Goal: Ask a question: Seek information or help from site administrators or community

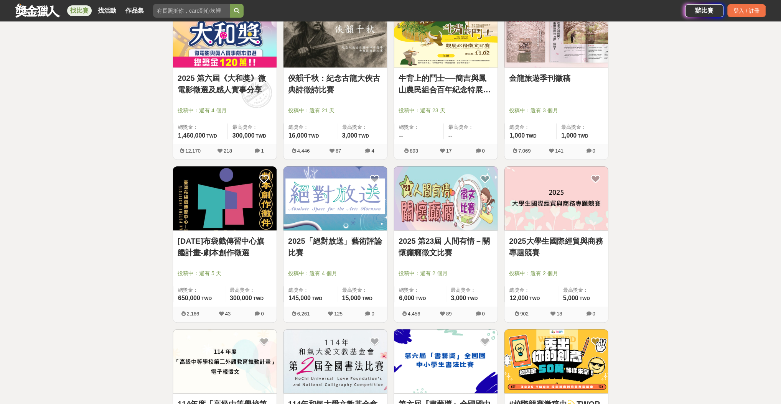
scroll to position [491, 0]
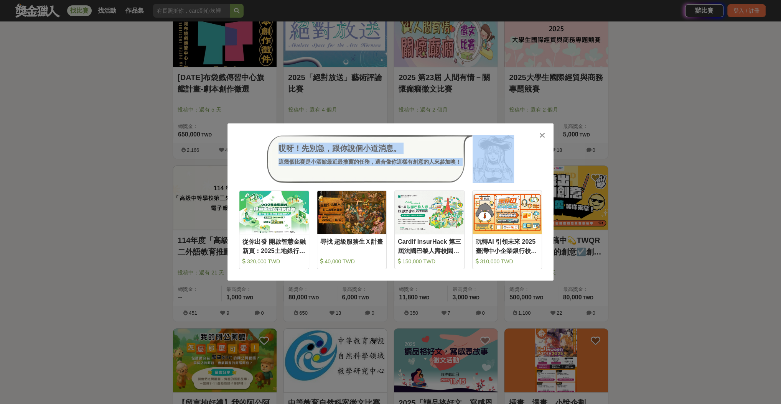
click at [540, 137] on div "哎呀！先別急，跟你說個小道消息。 這幾個比賽是小酒館最近最推薦的任務，適合像你這樣有創意的人來參加噢！ 收藏 從你出發 開啟智慧金融新頁：2025土地銀行校園…" at bounding box center [390, 203] width 326 height 158
click at [542, 137] on icon at bounding box center [542, 136] width 6 height 8
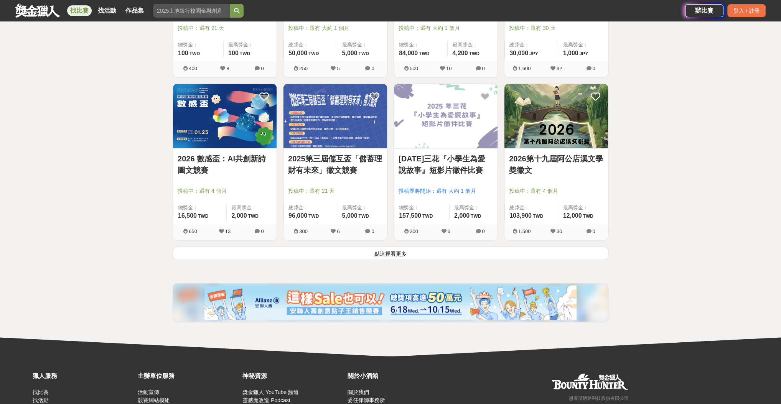
scroll to position [900, 0]
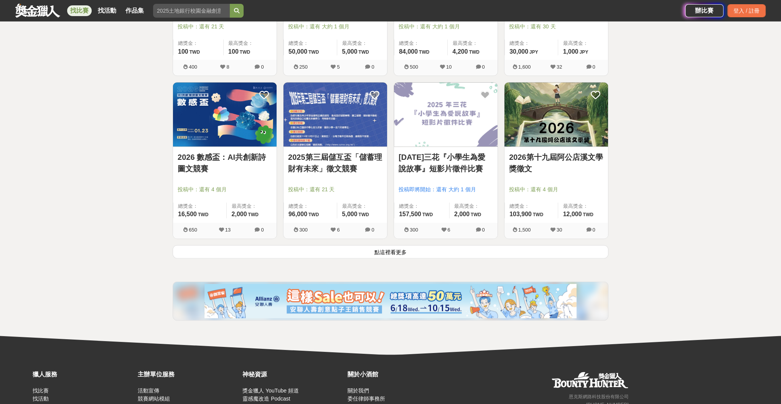
click at [392, 249] on button "點這裡看更多" at bounding box center [391, 251] width 436 height 13
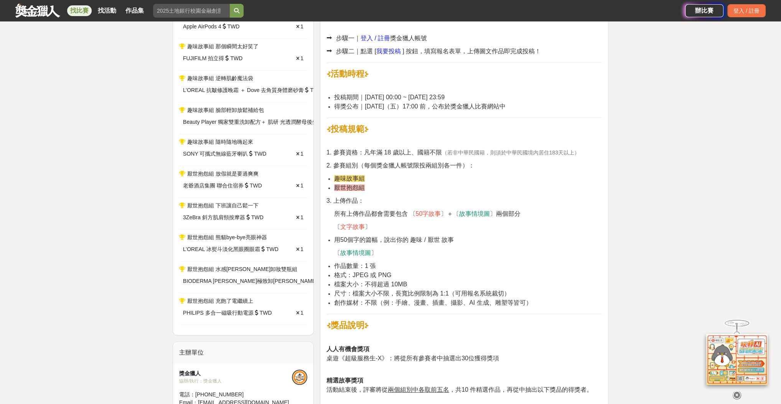
scroll to position [409, 0]
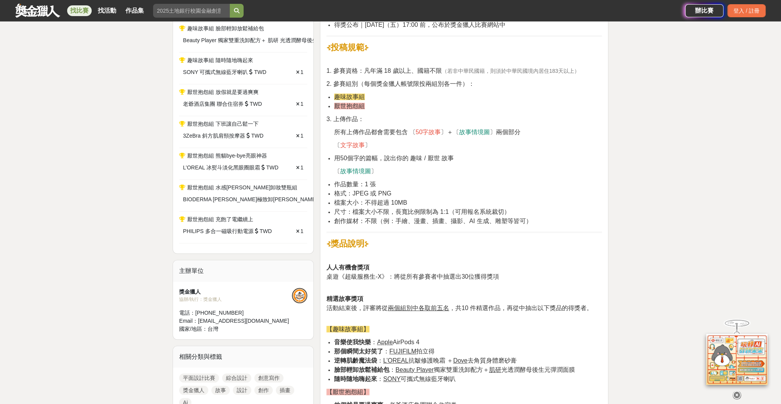
click at [533, 184] on li "作品數量：1 張" at bounding box center [468, 184] width 268 height 9
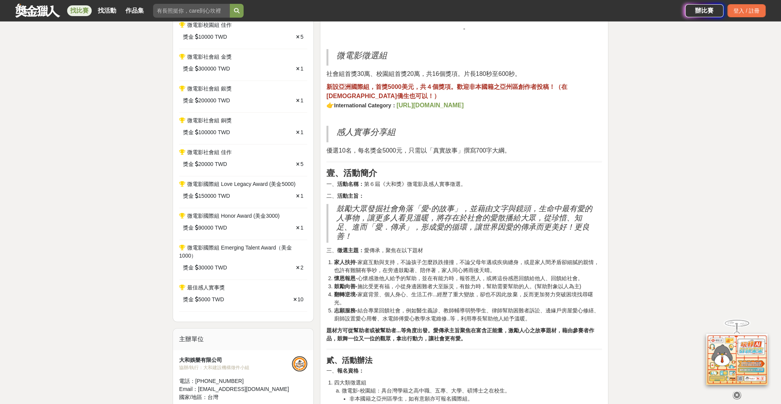
scroll to position [246, 0]
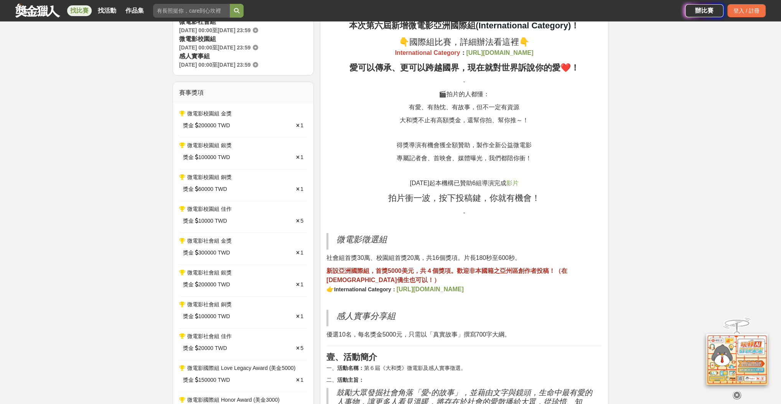
click at [514, 181] on span "影片" at bounding box center [512, 183] width 12 height 7
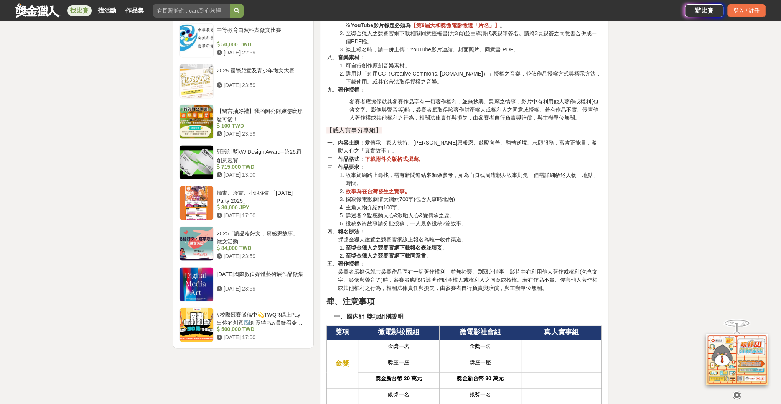
scroll to position [1391, 0]
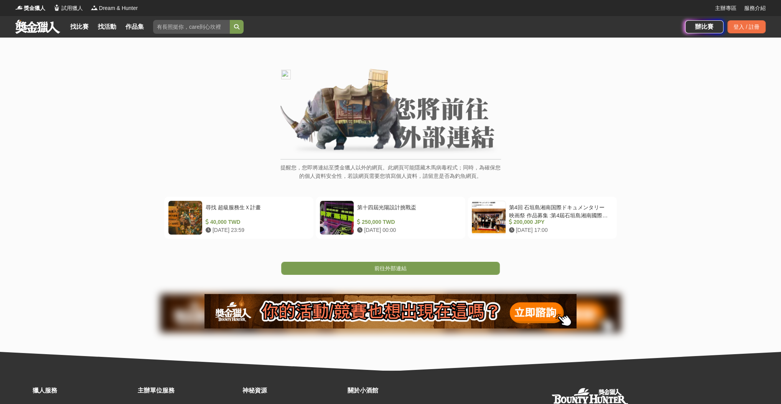
click at [402, 102] on img at bounding box center [390, 112] width 221 height 87
click at [411, 269] on link "前往外部連結" at bounding box center [390, 268] width 219 height 13
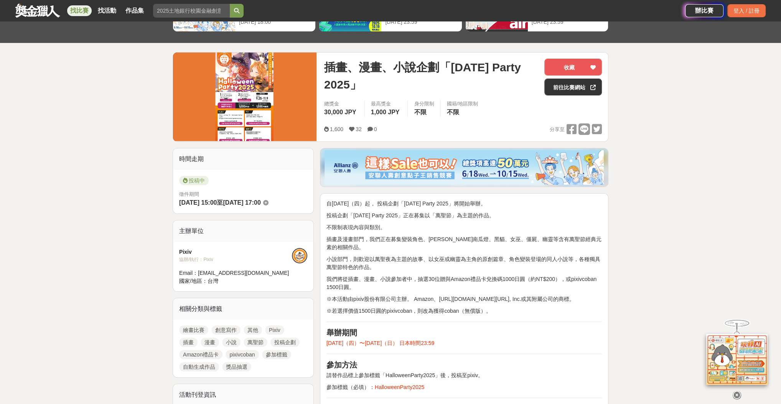
scroll to position [82, 0]
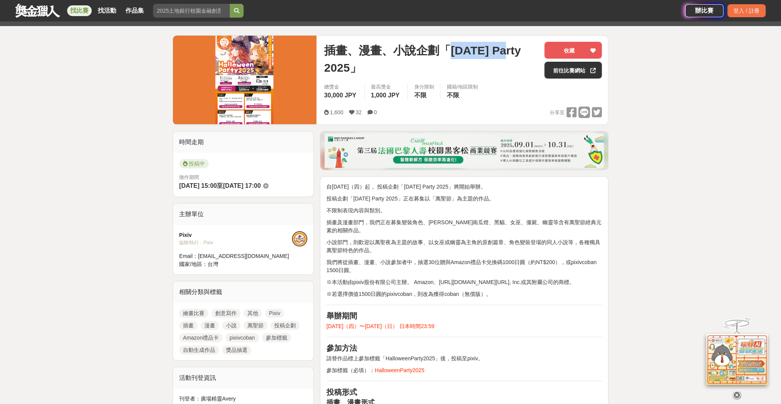
drag, startPoint x: 457, startPoint y: 51, endPoint x: 507, endPoint y: 55, distance: 50.0
click at [507, 55] on span "插畫、漫畫、小說企劃「Halloween Party 2025」" at bounding box center [431, 59] width 214 height 35
copy span "Halloween"
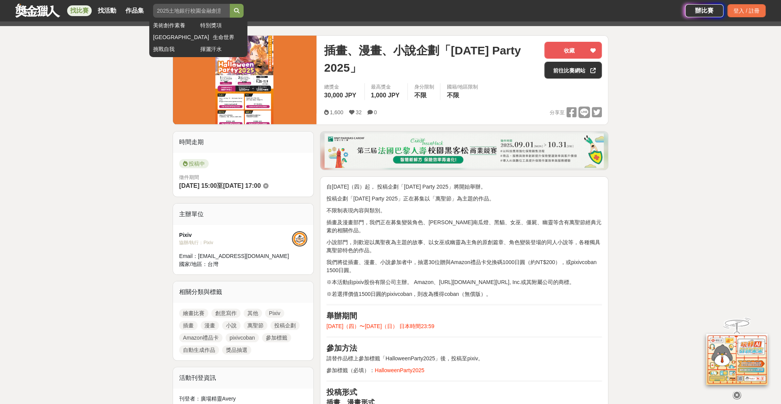
click at [176, 11] on input "search" at bounding box center [191, 11] width 77 height 14
paste input "Halloween"
type input "Halloween"
click at [241, 8] on button "submit" at bounding box center [237, 11] width 14 height 14
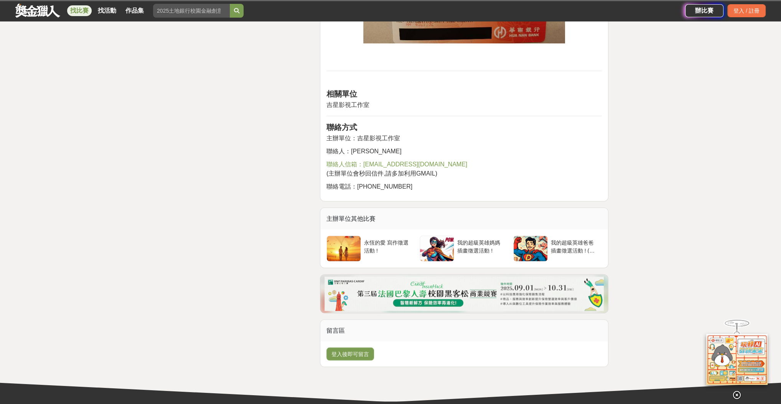
scroll to position [1381, 0]
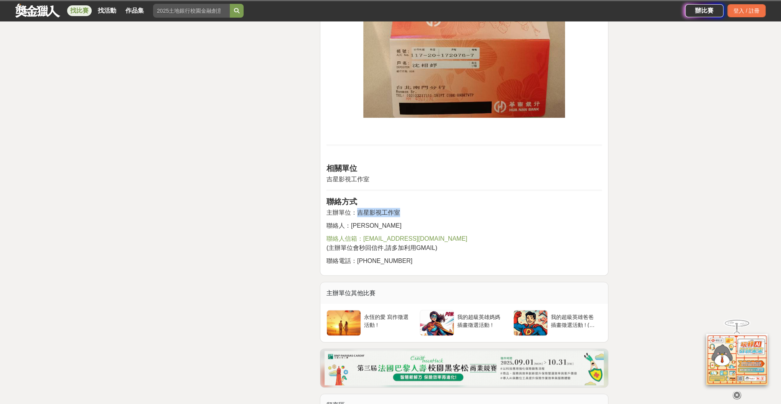
drag, startPoint x: 359, startPoint y: 198, endPoint x: 409, endPoint y: 199, distance: 49.1
click at [409, 208] on p "主辦單位：吉星影視工作室" at bounding box center [463, 212] width 275 height 9
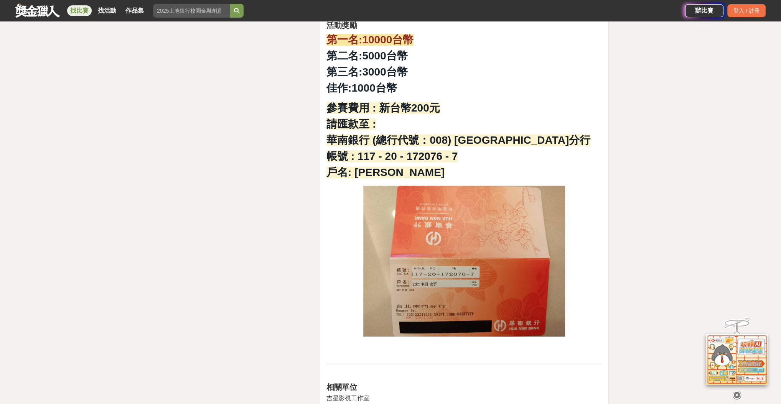
scroll to position [1145, 0]
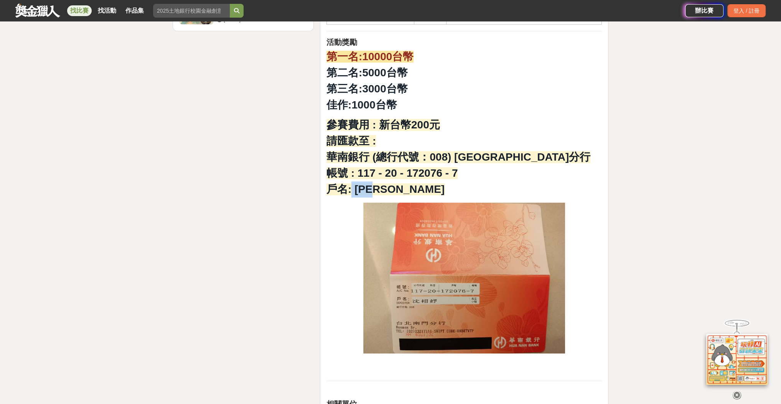
drag, startPoint x: 353, startPoint y: 175, endPoint x: 412, endPoint y: 175, distance: 58.7
click at [412, 175] on p "參賽費用 : 新台幣200元 請匯款至 : 華南銀行 (總行代號：008) [GEOGRAPHIC_DATA]分行 帳號 : 117 - 20 - 17207…" at bounding box center [463, 157] width 275 height 81
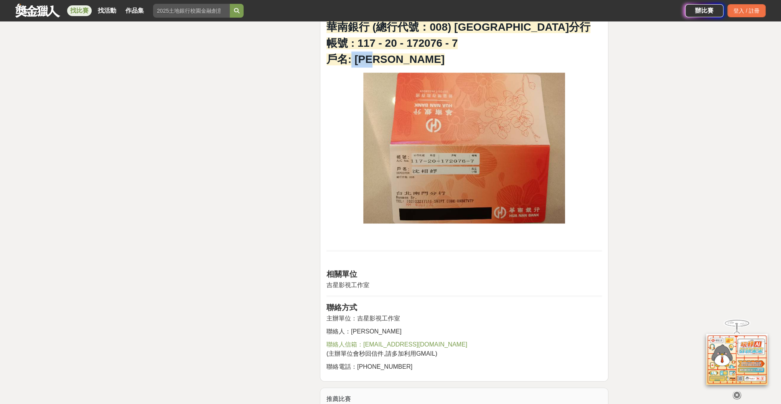
scroll to position [1309, 0]
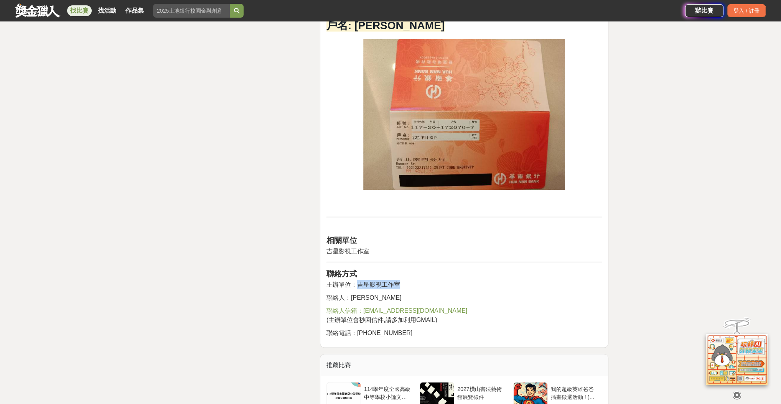
drag, startPoint x: 386, startPoint y: 272, endPoint x: 430, endPoint y: 271, distance: 44.1
click at [430, 280] on p "主辦單位：吉星影視工作室" at bounding box center [463, 284] width 275 height 9
copy span "[PERSON_NAME]"
drag, startPoint x: 350, startPoint y: 284, endPoint x: 374, endPoint y: 286, distance: 23.4
click at [374, 293] on p "聯絡人：[PERSON_NAME]" at bounding box center [463, 297] width 275 height 9
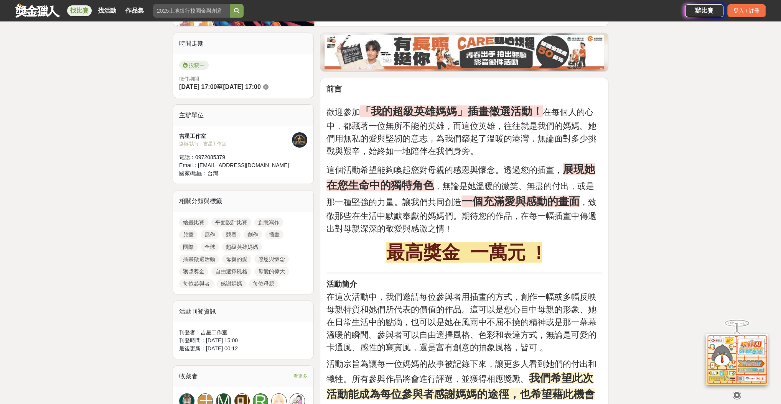
scroll to position [0, 0]
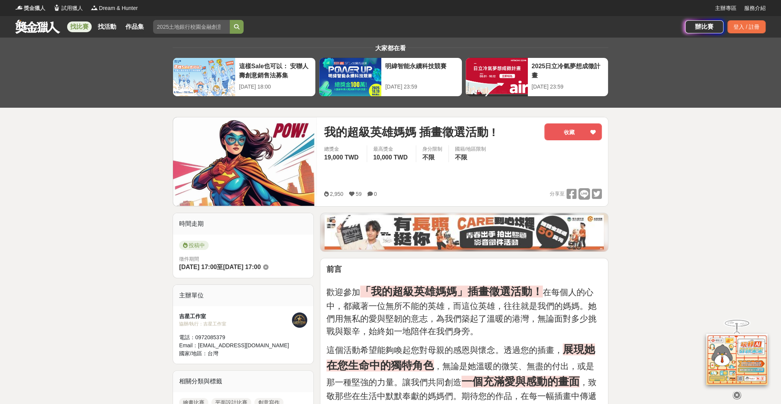
click at [33, 7] on span "獎金獵人" at bounding box center [34, 8] width 21 height 8
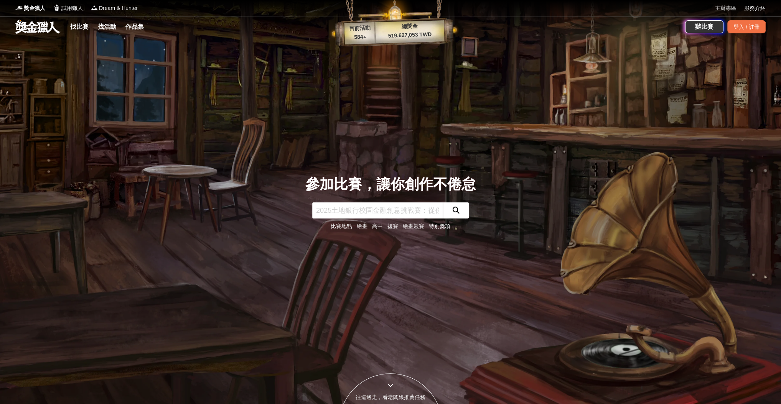
click at [727, 8] on link "主辦專區" at bounding box center [725, 8] width 21 height 8
click at [747, 21] on div "登入 / 註冊" at bounding box center [746, 26] width 38 height 13
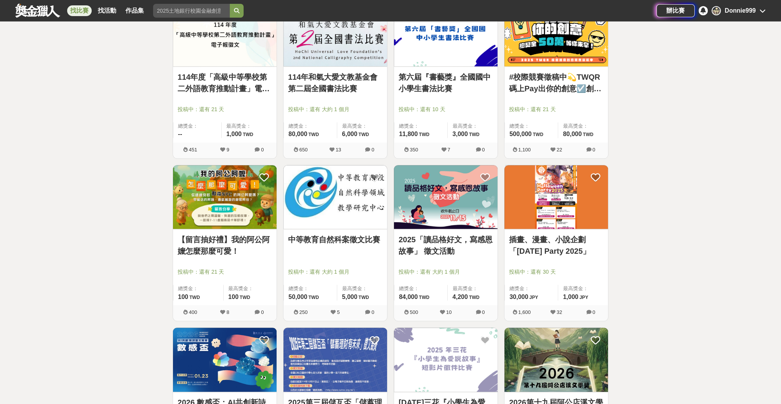
scroll to position [956, 0]
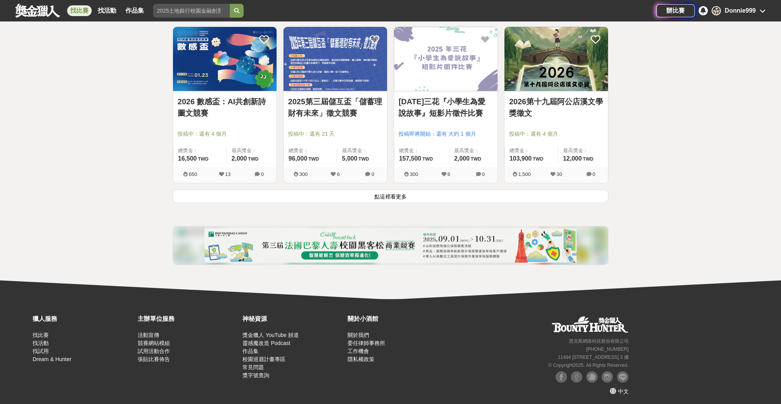
click at [443, 199] on button "點這裡看更多" at bounding box center [391, 195] width 436 height 13
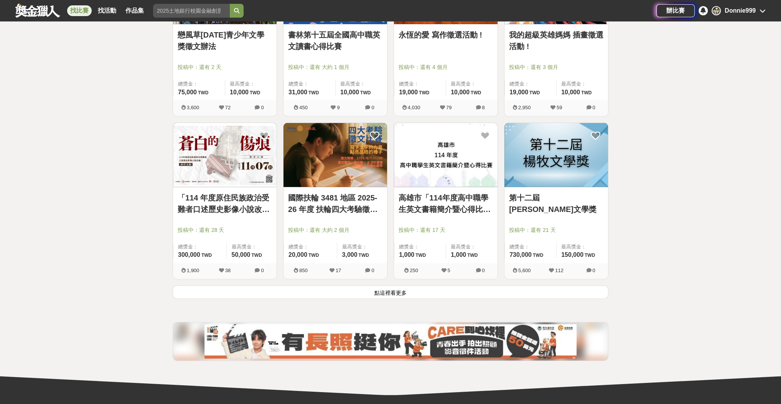
scroll to position [1768, 0]
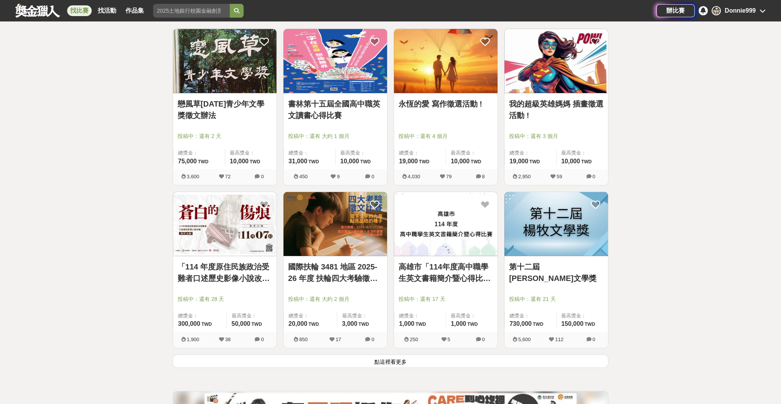
click at [409, 361] on button "點這裡看更多" at bounding box center [391, 361] width 436 height 13
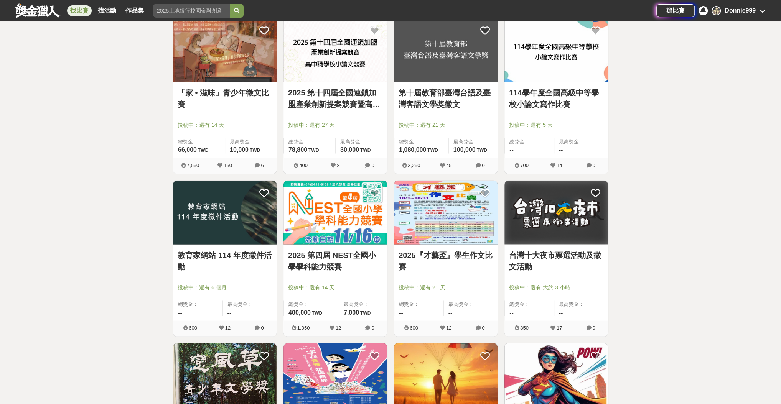
scroll to position [1604, 0]
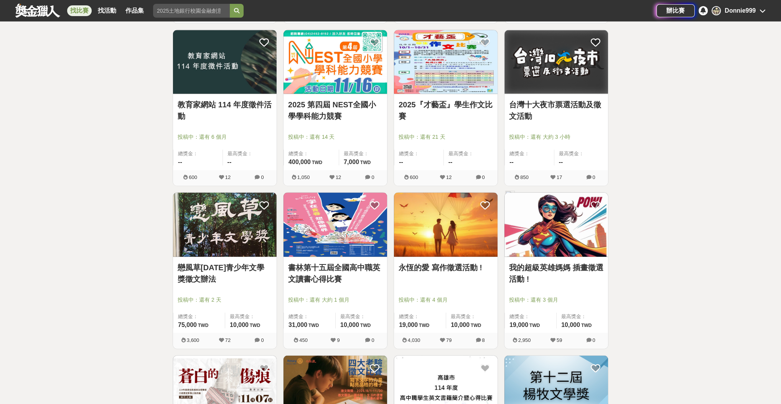
click at [577, 236] on img at bounding box center [556, 225] width 104 height 64
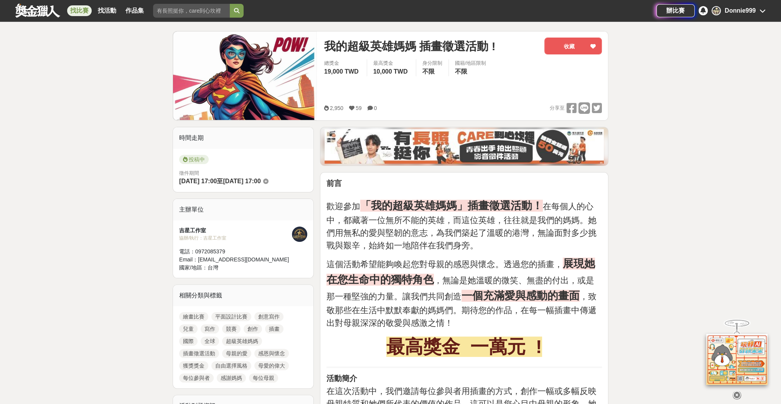
scroll to position [82, 0]
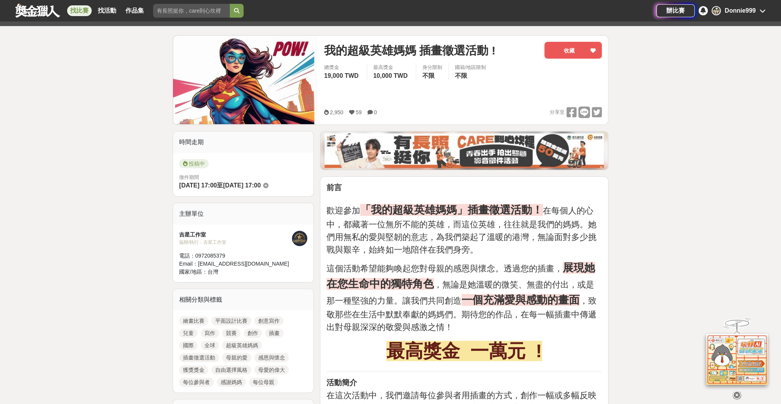
click at [298, 241] on div at bounding box center [299, 238] width 15 height 15
drag, startPoint x: 296, startPoint y: 240, endPoint x: 330, endPoint y: 303, distance: 71.7
click at [330, 304] on span "，無論是她溫暖的微笑、無盡的付出，或是那一種堅強的力量。讓我們共同創造" at bounding box center [460, 293] width 268 height 26
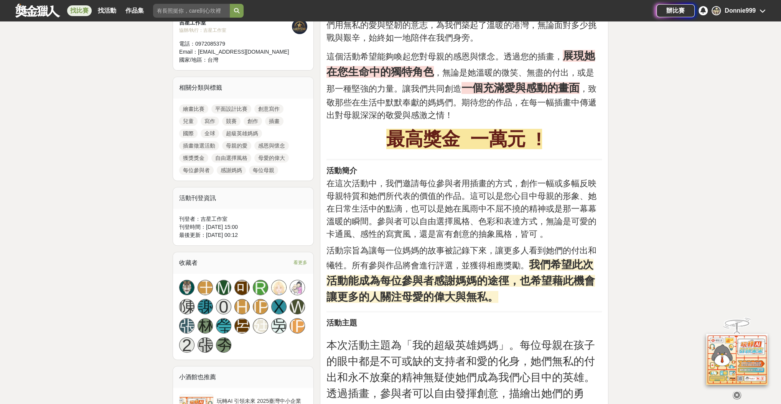
scroll to position [246, 0]
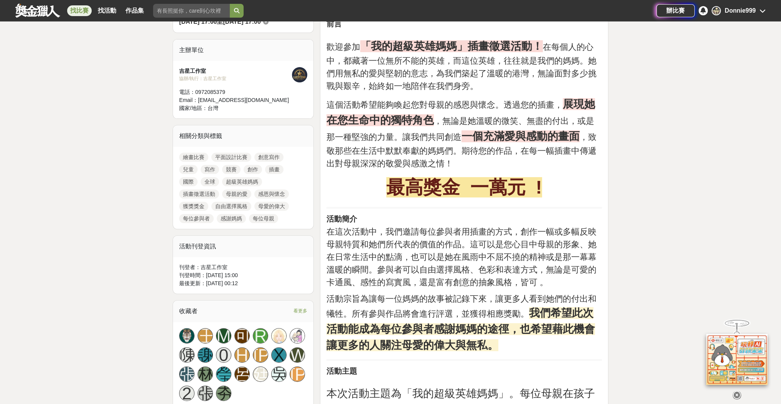
click at [195, 70] on div "吉星工作室" at bounding box center [235, 71] width 113 height 8
click at [212, 75] on div "協辦/執行： 吉星工作室" at bounding box center [235, 78] width 113 height 7
drag, startPoint x: 180, startPoint y: 67, endPoint x: 207, endPoint y: 66, distance: 27.2
click at [207, 66] on div "吉星工作室 協辦/執行： 吉星工作室 電話： [PHONE_NUMBER] Email： [EMAIL_ADDRESS][DOMAIN_NAME] 國家/地區…" at bounding box center [243, 90] width 140 height 58
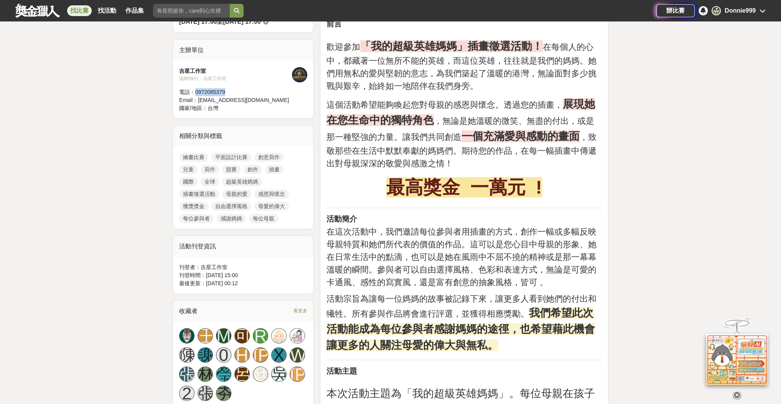
drag, startPoint x: 195, startPoint y: 92, endPoint x: 240, endPoint y: 90, distance: 45.0
click at [240, 90] on div "電話： 0972085379" at bounding box center [235, 92] width 113 height 8
click at [226, 99] on div "Email： yinlehuana@gmail.com" at bounding box center [235, 100] width 113 height 8
drag, startPoint x: 206, startPoint y: 99, endPoint x: 225, endPoint y: 99, distance: 19.2
click at [225, 99] on div "Email： yinlehuana@gmail.com" at bounding box center [235, 100] width 113 height 8
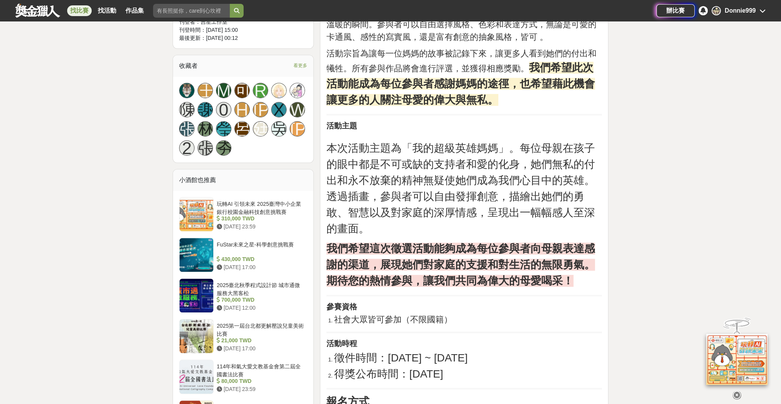
scroll to position [163, 0]
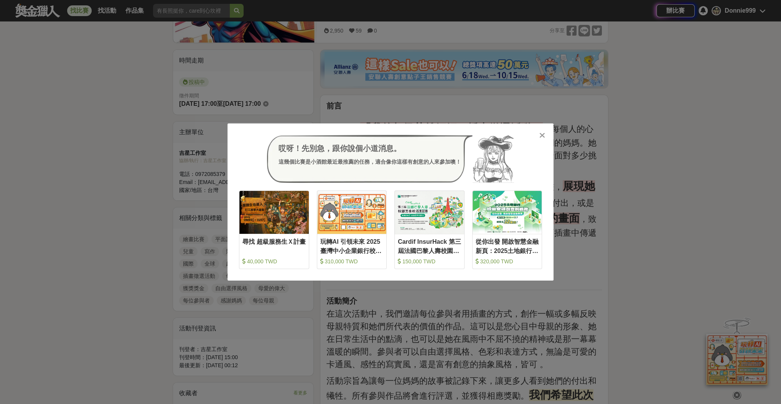
drag, startPoint x: 90, startPoint y: 178, endPoint x: 130, endPoint y: 179, distance: 39.5
click at [93, 178] on div "哎呀！先別急，跟你說個小道消息。 這幾個比賽是小酒館最近最推薦的任務，適合像你這樣有創意的人來參加噢！ 收藏 尋找 超級服務生Ｘ計畫 40,000 TWD 收…" at bounding box center [390, 202] width 781 height 404
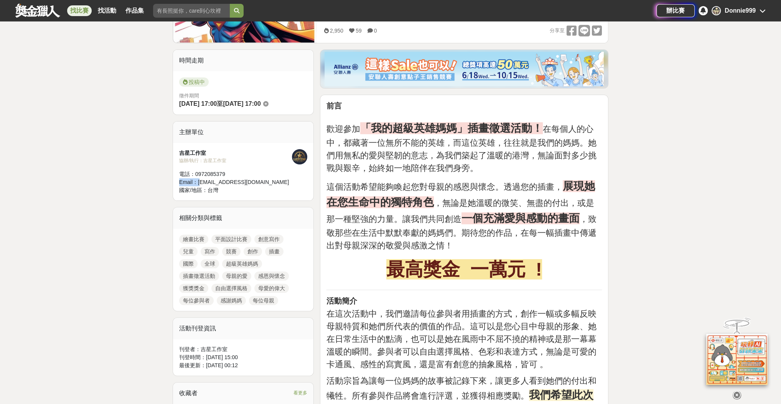
drag, startPoint x: 205, startPoint y: 180, endPoint x: 260, endPoint y: 176, distance: 55.7
click at [273, 173] on div "吉星工作室 協辦/執行： 吉星工作室 電話： 0972085379 Email： yinlehuana@gmail.com 國家/地區： 台灣" at bounding box center [235, 171] width 113 height 45
click at [198, 179] on div "Email： yinlehuana@gmail.com" at bounding box center [235, 182] width 113 height 8
drag, startPoint x: 198, startPoint y: 179, endPoint x: 258, endPoint y: 180, distance: 59.8
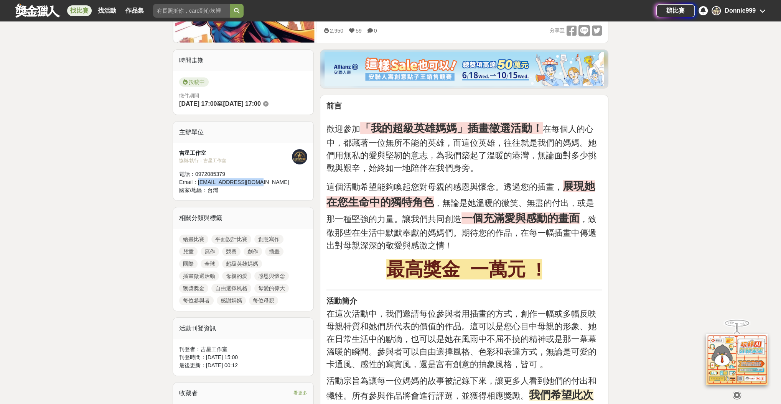
click at [261, 178] on div "Email： yinlehuana@gmail.com" at bounding box center [235, 182] width 113 height 8
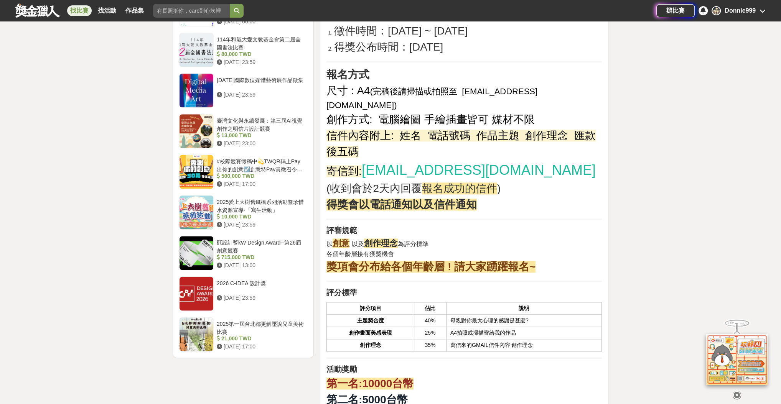
scroll to position [1064, 0]
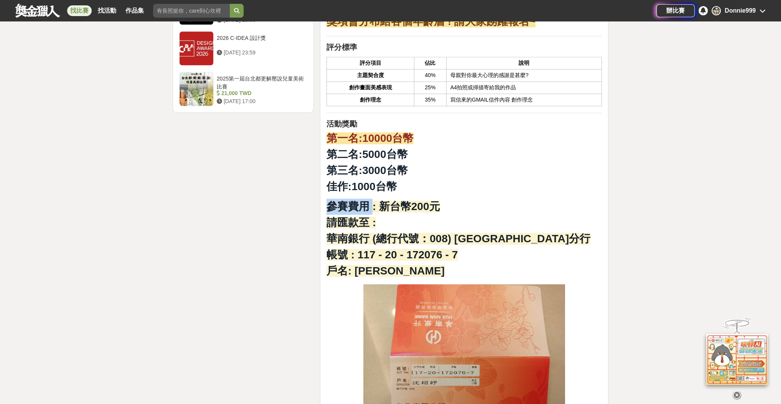
drag, startPoint x: 323, startPoint y: 191, endPoint x: 372, endPoint y: 190, distance: 49.1
copy strong "參賽費用"
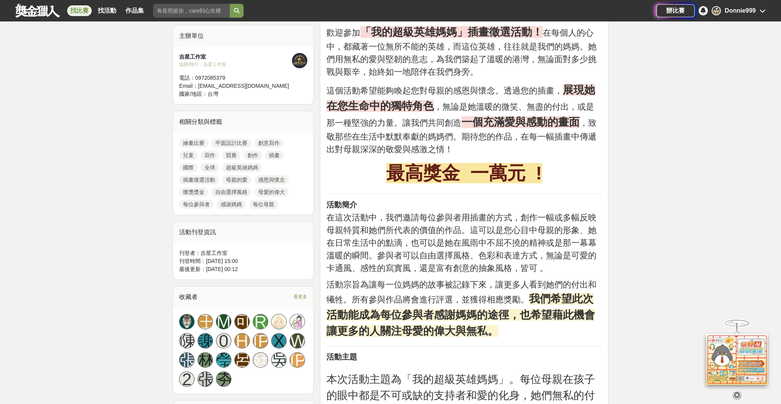
scroll to position [246, 0]
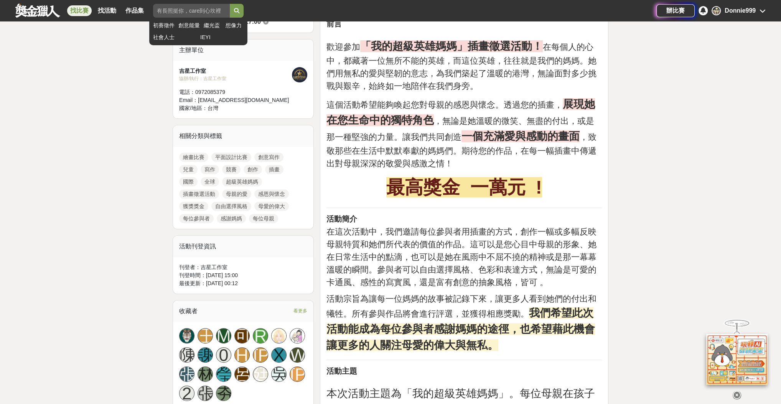
click at [192, 13] on input "search" at bounding box center [191, 11] width 77 height 14
paste input "參賽費用"
type input "參賽費用"
click at [244, 13] on button "submit" at bounding box center [237, 11] width 14 height 14
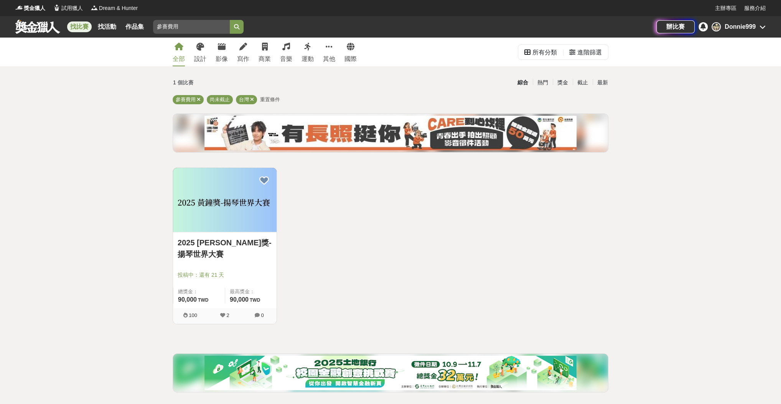
click at [231, 190] on img at bounding box center [225, 200] width 104 height 64
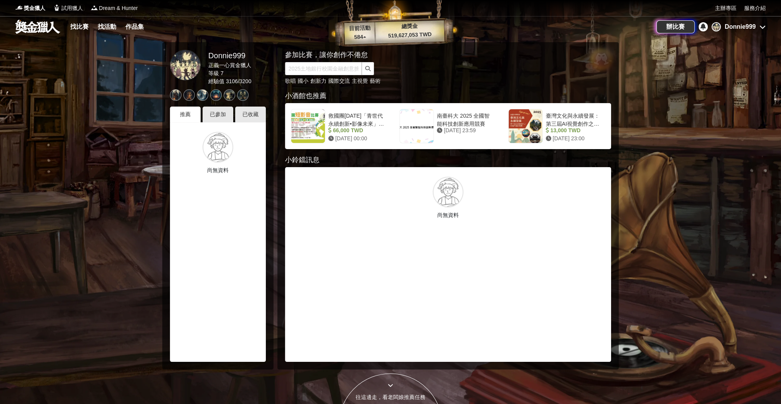
click at [760, 25] on icon at bounding box center [763, 27] width 6 height 6
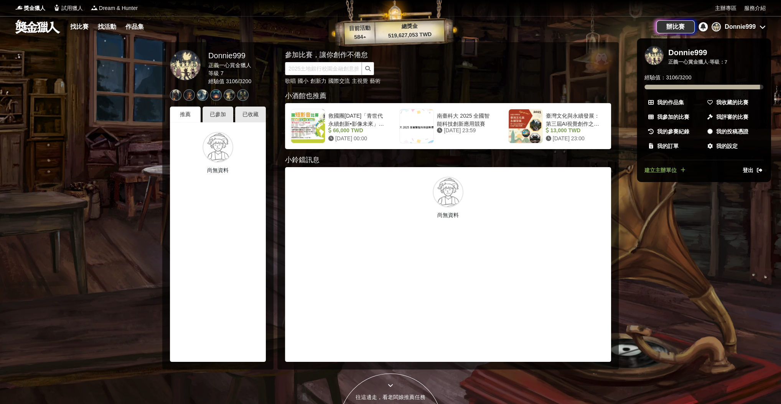
click at [760, 25] on div at bounding box center [390, 202] width 781 height 404
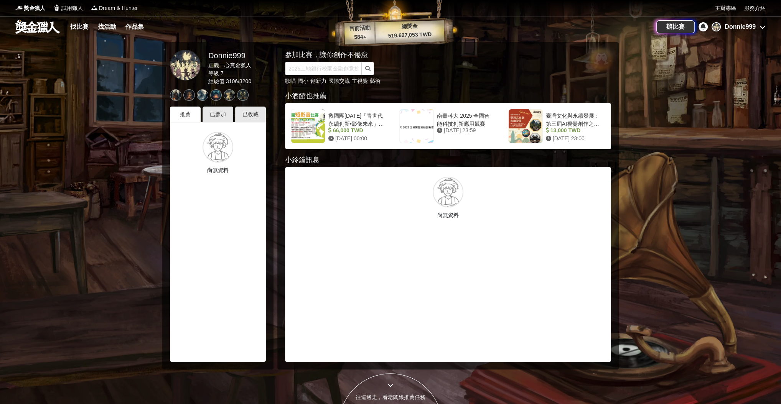
click at [755, 25] on div "Donnie999" at bounding box center [740, 26] width 31 height 9
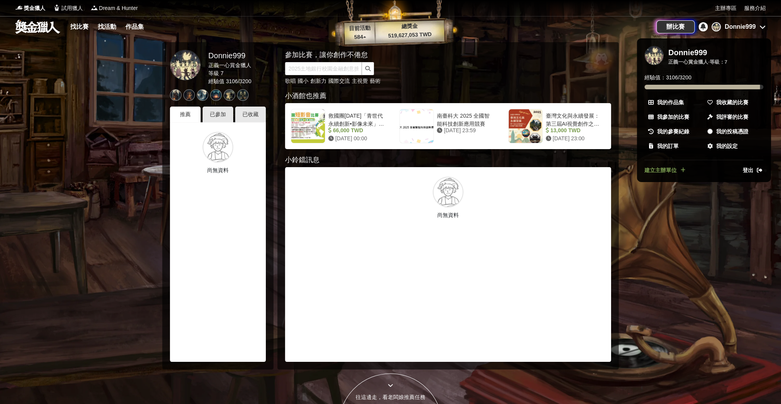
click at [663, 166] on span "建立主辦單位" at bounding box center [660, 170] width 32 height 8
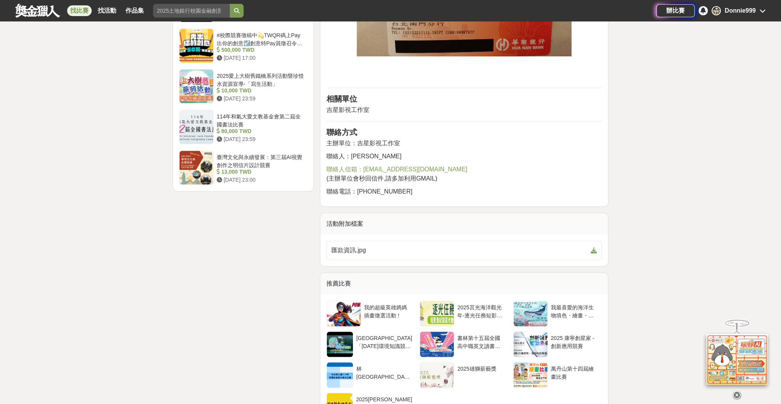
scroll to position [1145, 0]
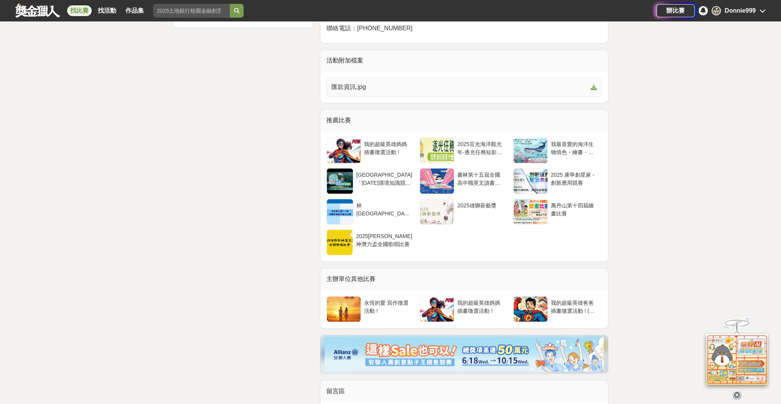
click at [433, 89] on span "匯款資訊.jpg" at bounding box center [459, 86] width 256 height 9
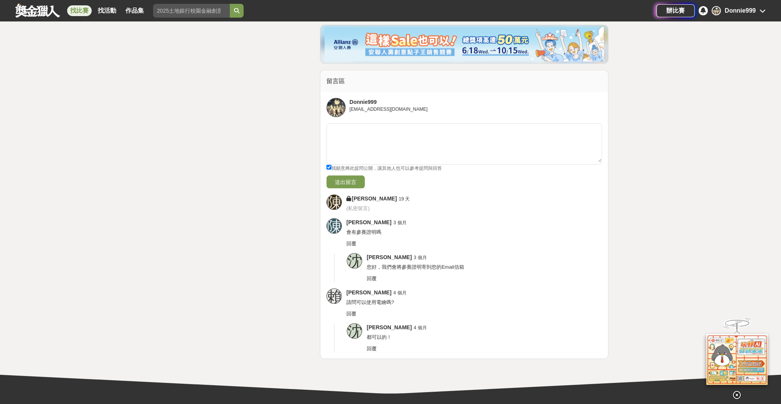
scroll to position [1473, 0]
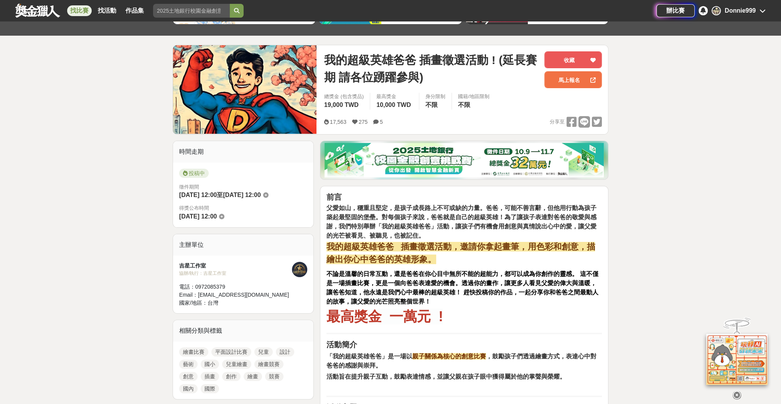
scroll to position [0, 0]
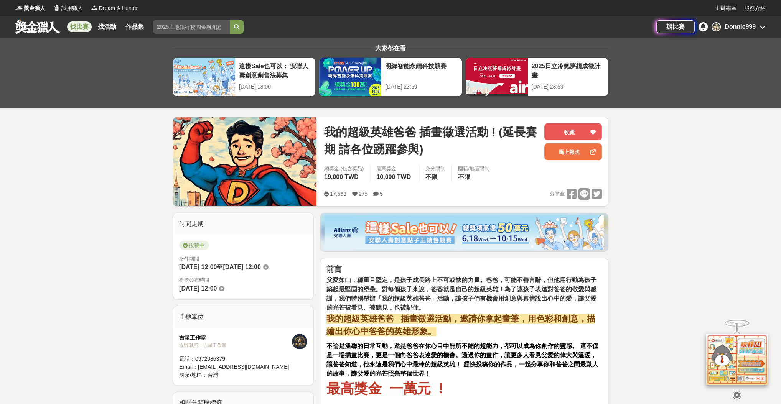
click at [670, 20] on link "辦比賽" at bounding box center [675, 26] width 38 height 13
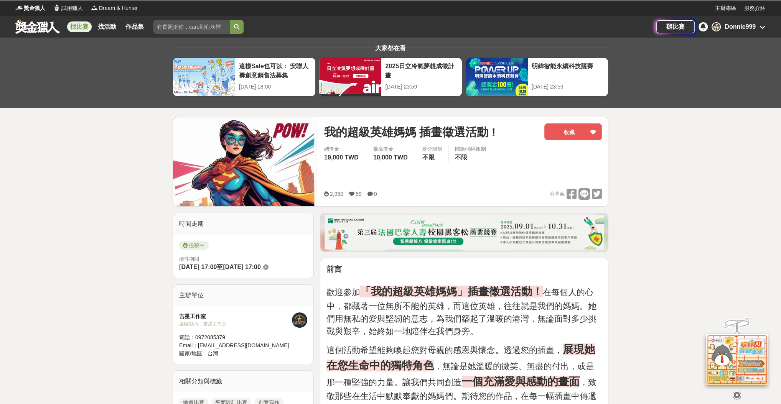
click at [225, 322] on div "協辦/執行： 吉星工作室" at bounding box center [235, 324] width 113 height 7
drag, startPoint x: 184, startPoint y: 315, endPoint x: 211, endPoint y: 315, distance: 26.9
click at [211, 315] on div "吉星工作室 協辦/執行： 吉星工作室 電話： 0972085379 Email： yinlehuana@gmail.com 國家/地區： 台灣" at bounding box center [243, 335] width 140 height 58
drag, startPoint x: 197, startPoint y: 339, endPoint x: 243, endPoint y: 338, distance: 46.1
click at [243, 338] on div "電話： 0972085379" at bounding box center [235, 338] width 113 height 8
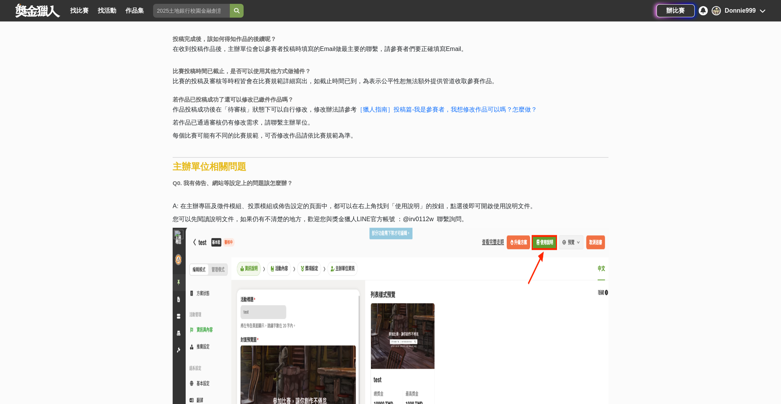
scroll to position [491, 0]
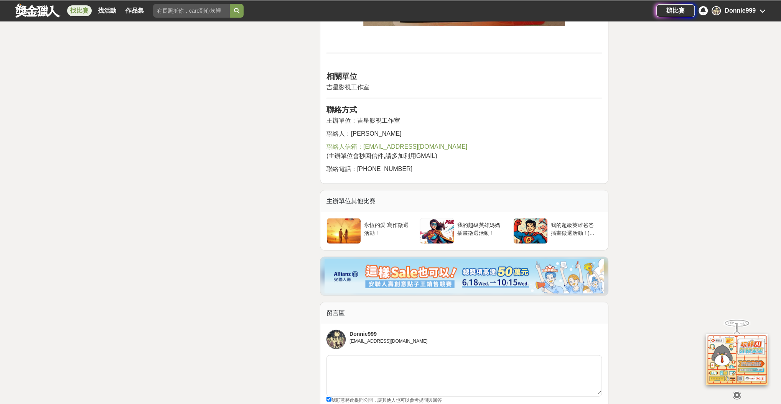
scroll to position [1621, 0]
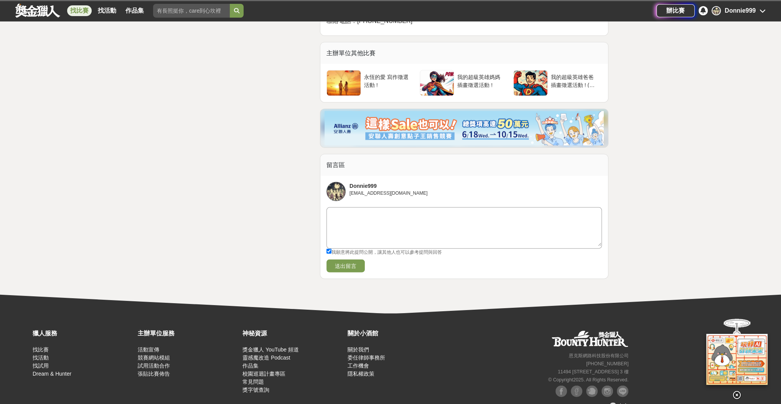
click at [400, 208] on textarea at bounding box center [464, 227] width 275 height 38
click at [349, 208] on textarea "假比賽"?" at bounding box center [464, 227] width 275 height 38
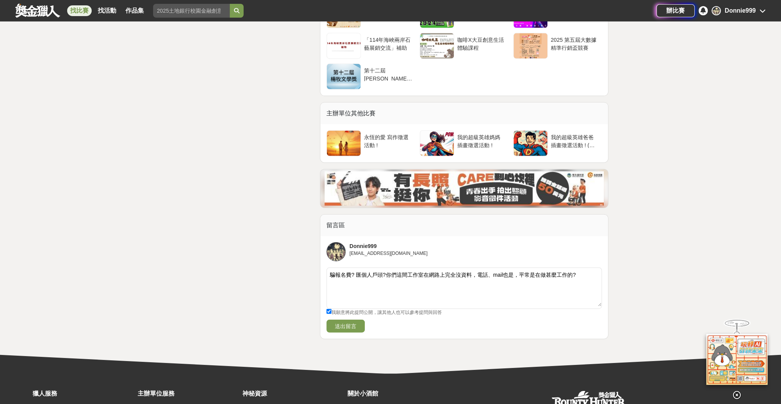
scroll to position [1780, 0]
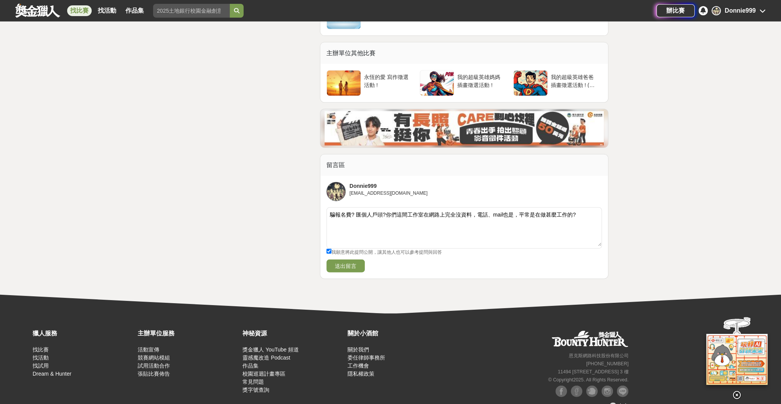
type textarea "騙報名費? 匯個人戶頭?你們這間工作室在網路上完全沒資料，電話、mail也是，平常是在做甚麼工作的?"
click at [336, 249] on label "我願意將此提問公開，讓其他人也可以參考提問與回答" at bounding box center [383, 252] width 115 height 7
click at [331, 249] on input "我願意將此提問公開，讓其他人也可以參考提問與回答" at bounding box center [328, 251] width 5 height 5
click at [330, 249] on input "我願意將此提問公開，讓其他人也可以參考提問與回答" at bounding box center [328, 251] width 5 height 5
checkbox input "true"
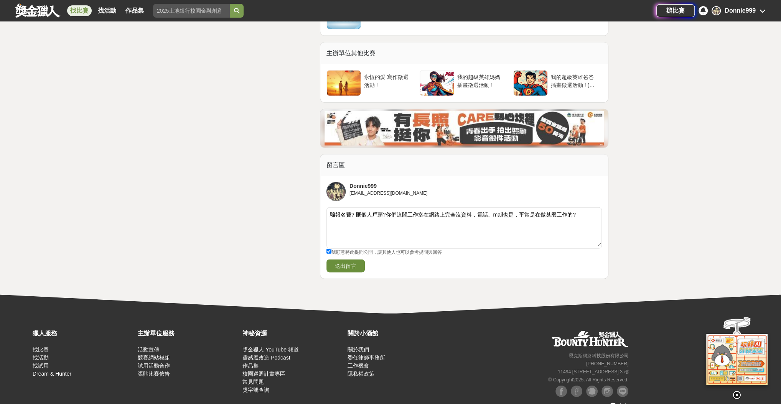
click at [334, 260] on button "送出留言" at bounding box center [345, 266] width 38 height 13
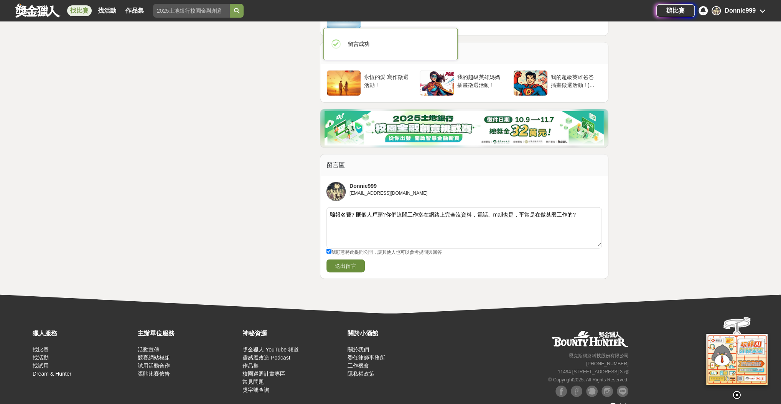
click at [358, 260] on button "送出留言" at bounding box center [345, 266] width 38 height 13
click at [362, 211] on textarea "騙報名費? 匯個人戶頭?你們這間工作室在網路上完全沒資料，電話、mail也是，平常是在做甚麼工作的?" at bounding box center [464, 227] width 275 height 38
click at [372, 208] on textarea "騙報名費? 匯個人戶頭?你們這間工作室在網路上完全沒資料，電話、mail也是，平常是在做甚麼工作的?" at bounding box center [464, 227] width 275 height 38
drag, startPoint x: 564, startPoint y: 199, endPoint x: 294, endPoint y: 197, distance: 269.3
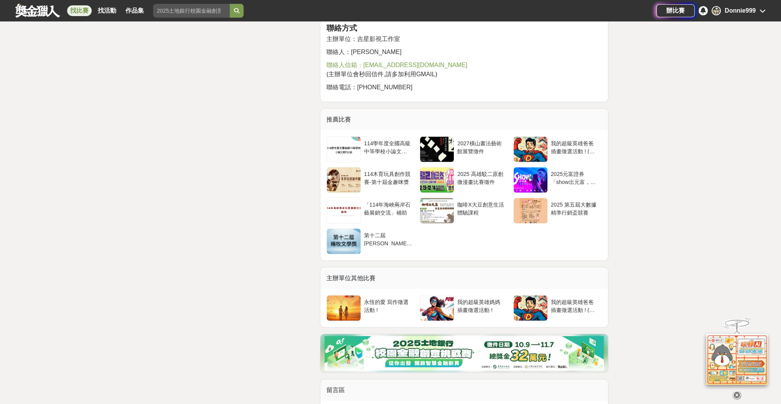
scroll to position [1780, 0]
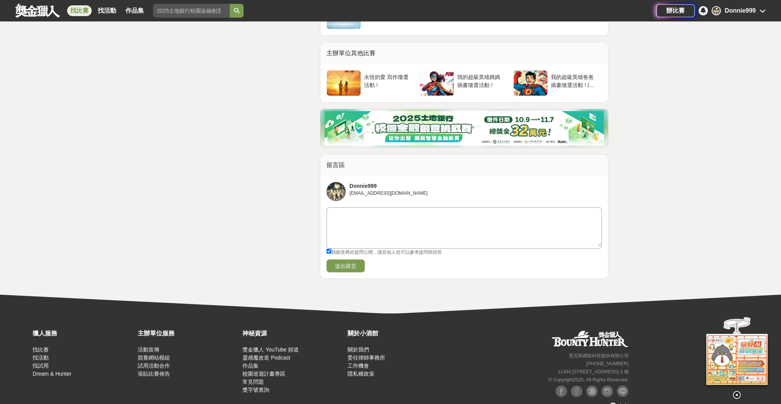
click at [387, 208] on textarea at bounding box center [464, 227] width 275 height 38
paste textarea "騙報名費? 匯個人戶頭?你們這間工作室在網路上完全沒資料，電話、mail也是，平常是在做甚麼工作的?"
type textarea "騙報名費? 匯個人戶頭?你們這間工作室在網路上完全沒資料，電話、mail也是，平常是在做甚麼工作的?"
click at [350, 260] on button "送出留言" at bounding box center [345, 266] width 38 height 13
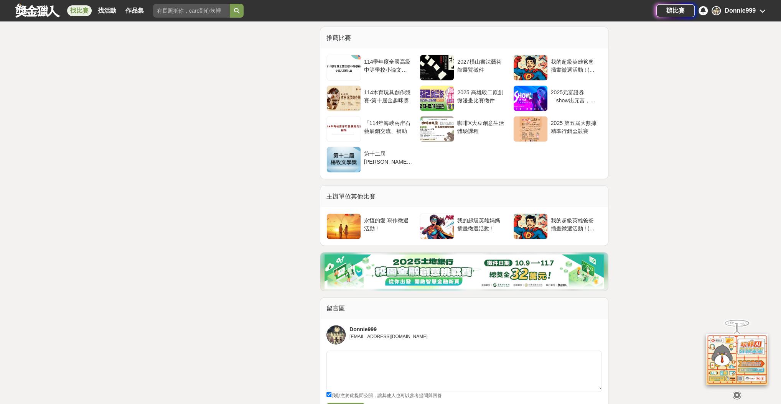
scroll to position [1780, 0]
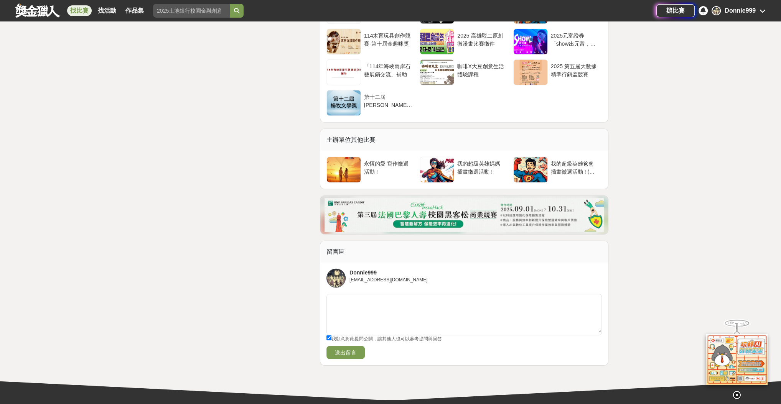
scroll to position [1780, 0]
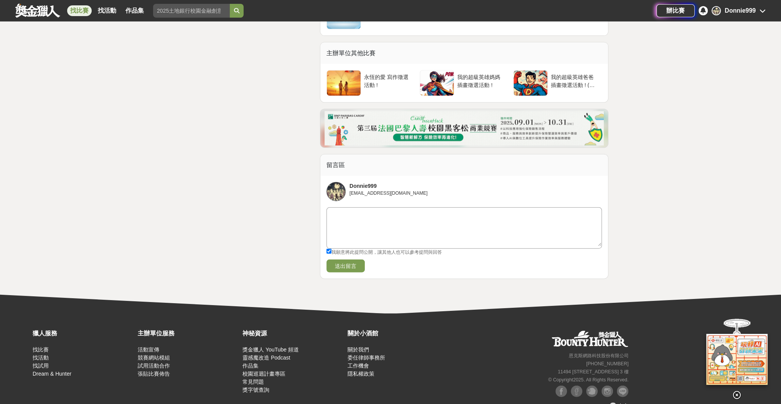
click at [395, 208] on textarea at bounding box center [464, 227] width 275 height 38
paste textarea "騙報名費? 匯個人戶頭?你們這間工作室在網路上完全沒資料，電話、mail也是，平常是在做甚麼工作的?"
type textarea "騙報名費? 匯個人戶頭?你們這間工作室在網路上完全沒資料，電話、mail也是，平常是在做甚麼工作的?"
click at [351, 260] on button "送出留言" at bounding box center [345, 266] width 38 height 13
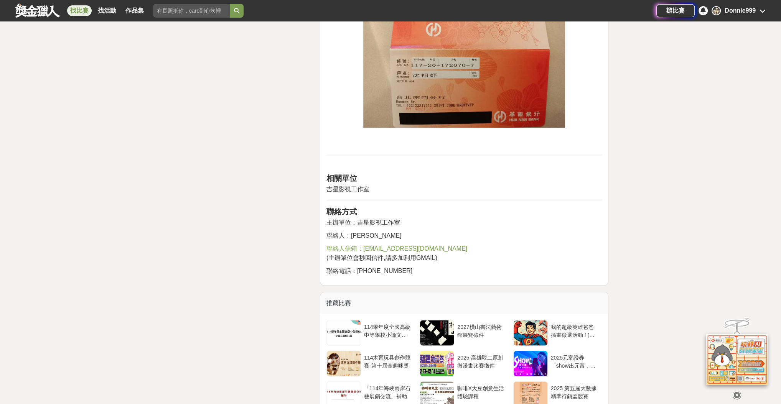
scroll to position [1371, 0]
click at [385, 246] on span "聯絡人信箱：[EMAIL_ADDRESS][DOMAIN_NAME]" at bounding box center [396, 249] width 141 height 7
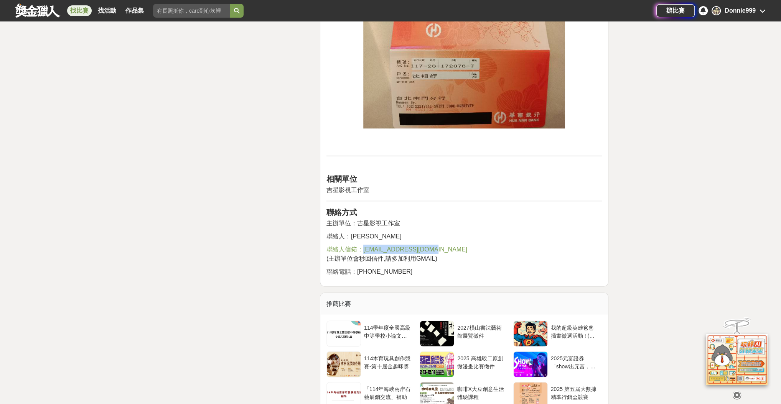
drag, startPoint x: 439, startPoint y: 232, endPoint x: 363, endPoint y: 237, distance: 76.1
click at [363, 245] on p "聯絡人信箱：yinlehuana@gmail.com (主辦單位會秒回信件,請多加利用GMAIL)" at bounding box center [463, 254] width 275 height 18
copy span "yinlehuana@gmail.com"
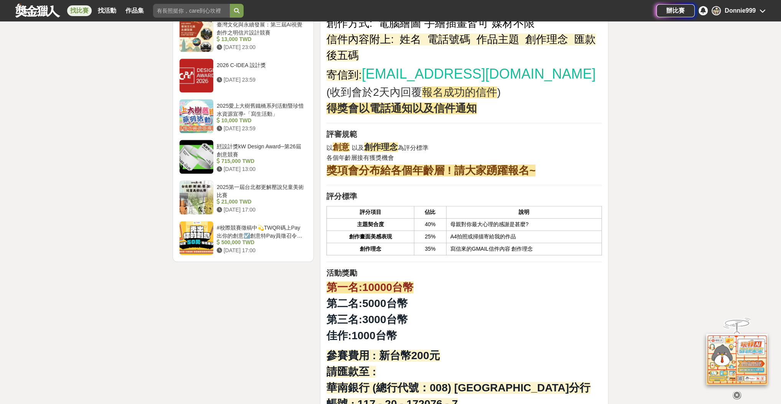
scroll to position [798, 0]
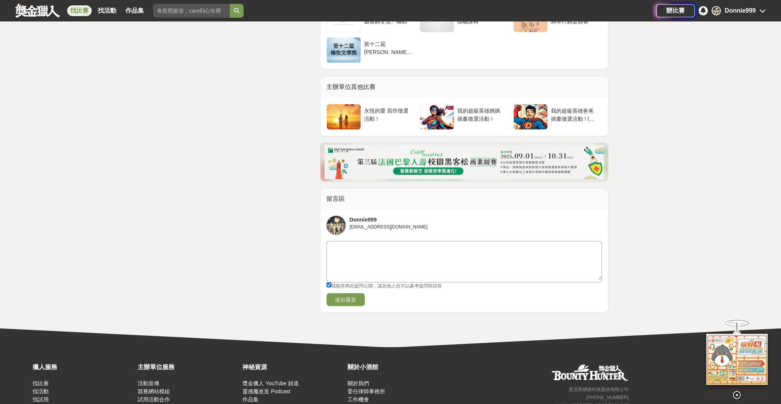
scroll to position [1780, 0]
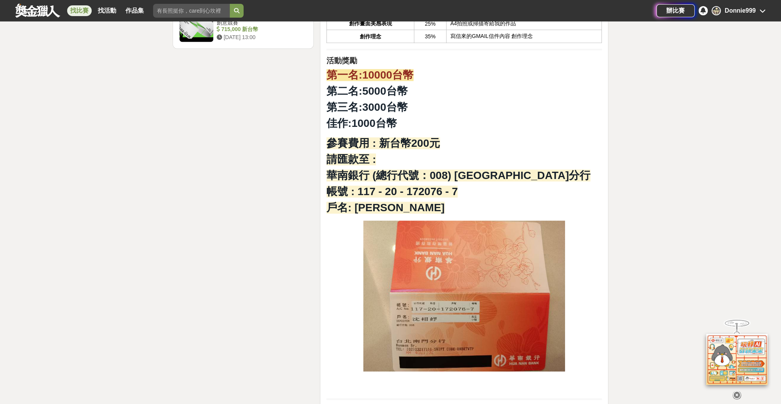
scroll to position [1145, 0]
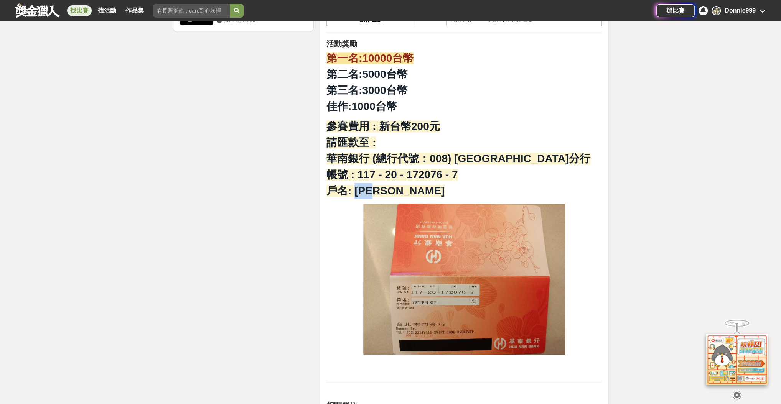
drag, startPoint x: 353, startPoint y: 179, endPoint x: 396, endPoint y: 179, distance: 43.0
click at [396, 179] on p "參賽費用 : 新台幣200元 請匯款至 : 華南銀行 (總行代號：008) [GEOGRAPHIC_DATA]分行 帳號 : 117 - 20 - 17207…" at bounding box center [463, 159] width 275 height 81
